Goal: Task Accomplishment & Management: Manage account settings

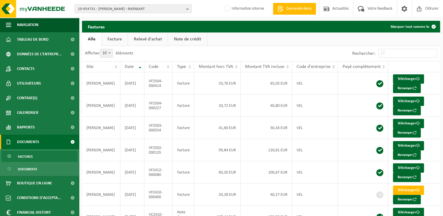
scroll to position [47, 0]
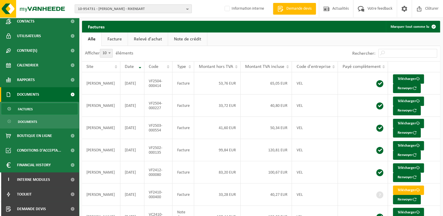
click at [124, 10] on span "10-954731 - TRISTAN M MENUISERIE - RIXENSART" at bounding box center [131, 9] width 106 height 9
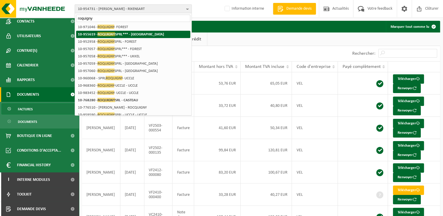
type input "roquigny"
click at [141, 32] on strong "10-955619 - ROQUIGNY SPRL*** - IXELLES" at bounding box center [121, 34] width 86 height 4
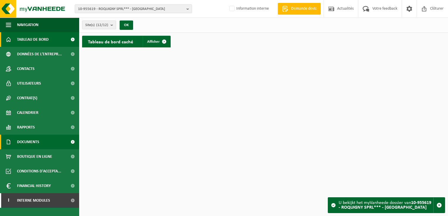
click at [31, 146] on span "Documents" at bounding box center [28, 142] width 22 height 15
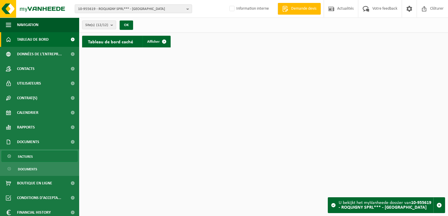
click at [39, 160] on link "Factures" at bounding box center [39, 156] width 76 height 11
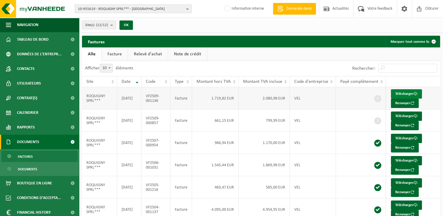
click at [406, 93] on link "Télécharger" at bounding box center [406, 93] width 31 height 9
click at [403, 114] on link "Télécharger" at bounding box center [406, 116] width 31 height 9
drag, startPoint x: 364, startPoint y: 80, endPoint x: 337, endPoint y: 69, distance: 29.8
click at [364, 80] on span "Payé complètement" at bounding box center [359, 81] width 38 height 5
click at [114, 11] on span "10-955619 - ROQUIGNY SPRL*** - IXELLES" at bounding box center [131, 9] width 106 height 9
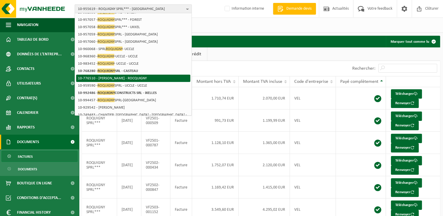
scroll to position [33, 0]
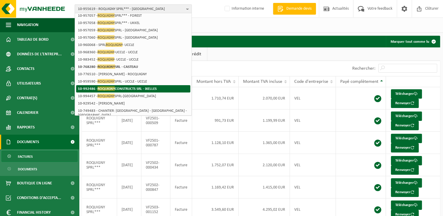
type input "roquigny"
click at [137, 87] on strong "10-992486 - ROQUIGNY CONSTRUCTS SRL - IXELLES" at bounding box center [117, 88] width 79 height 4
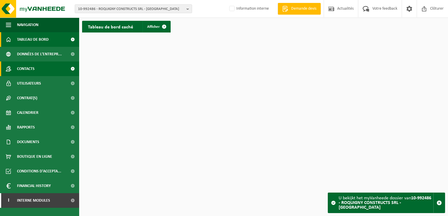
click at [48, 71] on link "Contacts" at bounding box center [39, 69] width 79 height 15
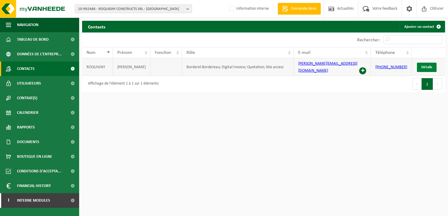
click at [426, 65] on span "Détails" at bounding box center [426, 67] width 11 height 4
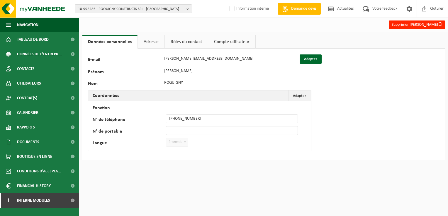
click at [197, 43] on link "Rôles du contact" at bounding box center [186, 41] width 43 height 13
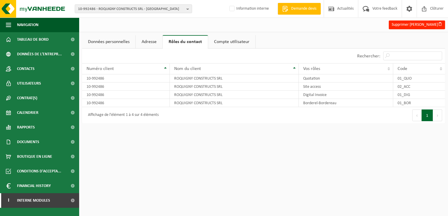
click at [142, 42] on link "Adresse" at bounding box center [149, 41] width 27 height 13
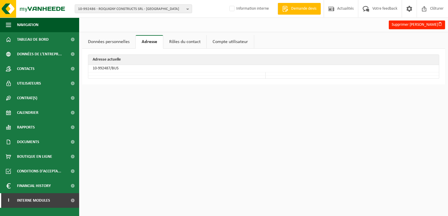
click at [119, 42] on link "Données personnelles" at bounding box center [108, 41] width 53 height 13
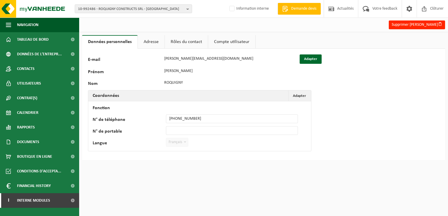
click at [231, 40] on link "Compte utilisateur" at bounding box center [231, 41] width 47 height 13
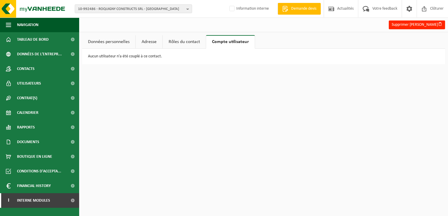
click at [116, 42] on link "Données personnelles" at bounding box center [108, 41] width 53 height 13
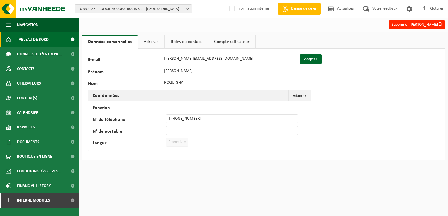
click at [26, 37] on span "Tableau de bord" at bounding box center [33, 39] width 32 height 15
